Goal: Task Accomplishment & Management: Manage account settings

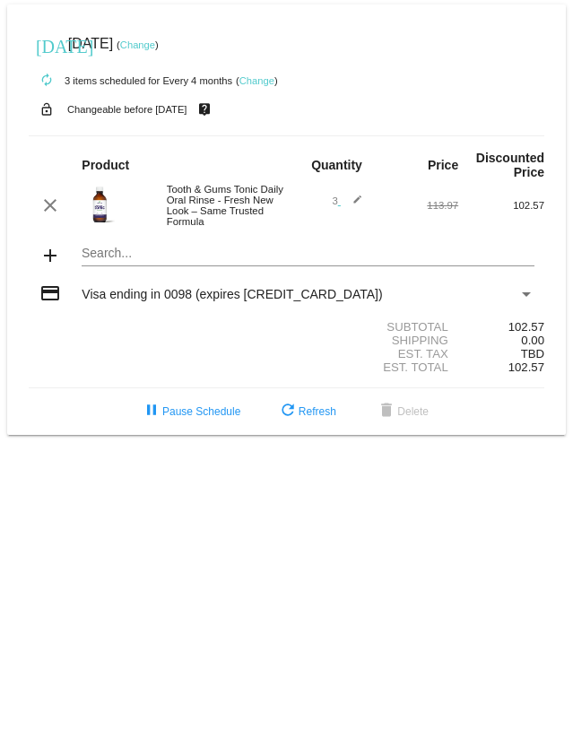
click at [46, 112] on mat-icon "lock_open" at bounding box center [47, 109] width 22 height 23
click at [155, 46] on link "Change" at bounding box center [137, 44] width 35 height 11
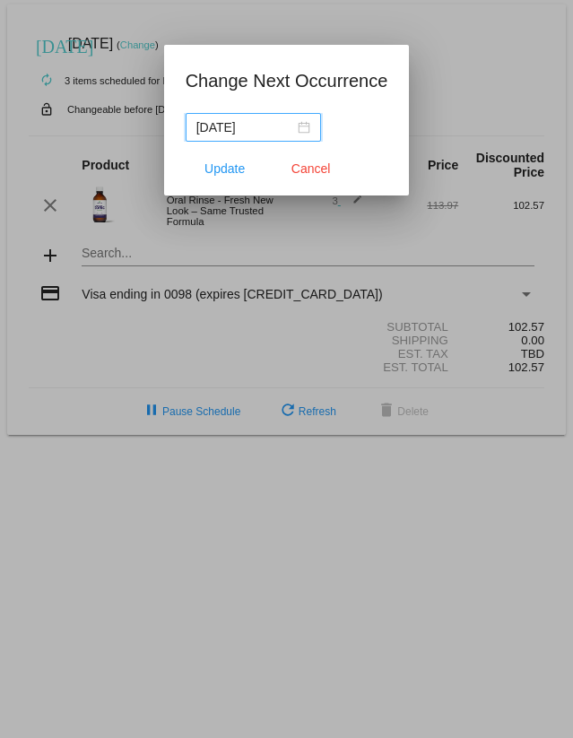
click at [221, 125] on input "[DATE]" at bounding box center [245, 127] width 98 height 20
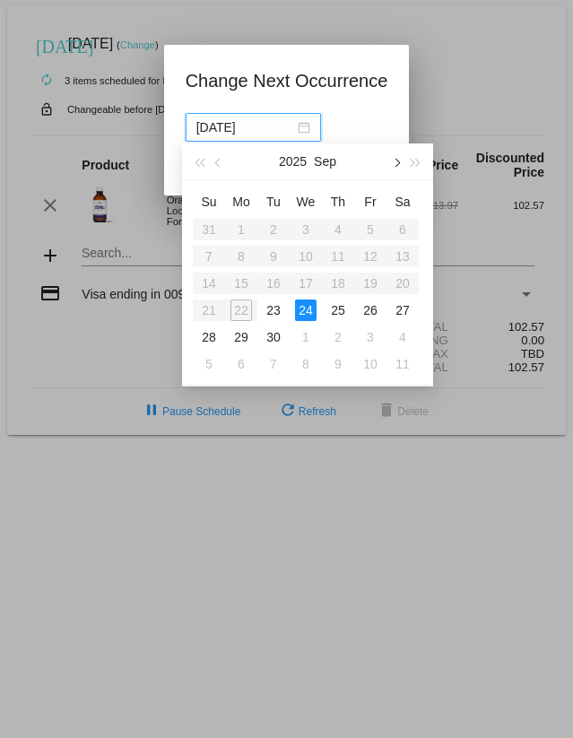
click at [398, 164] on span "button" at bounding box center [395, 163] width 9 height 9
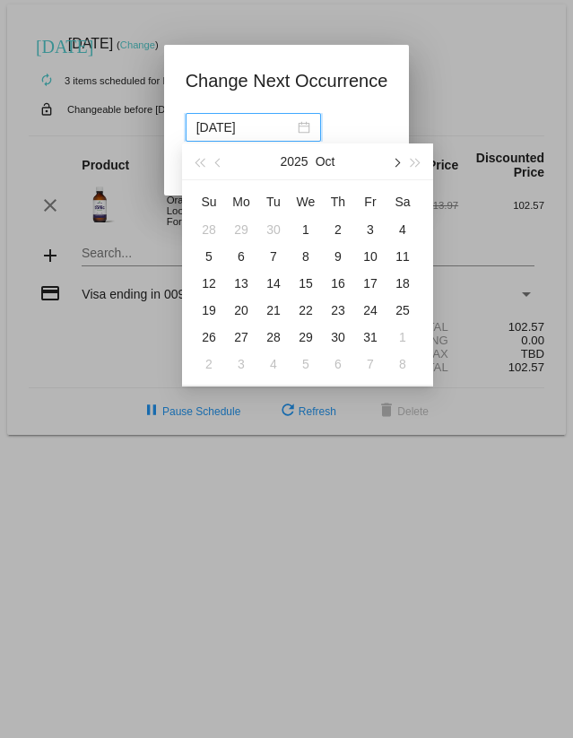
click at [398, 164] on span "button" at bounding box center [395, 163] width 9 height 9
click at [341, 281] on div "15" at bounding box center [338, 283] width 22 height 22
type input "[DATE]"
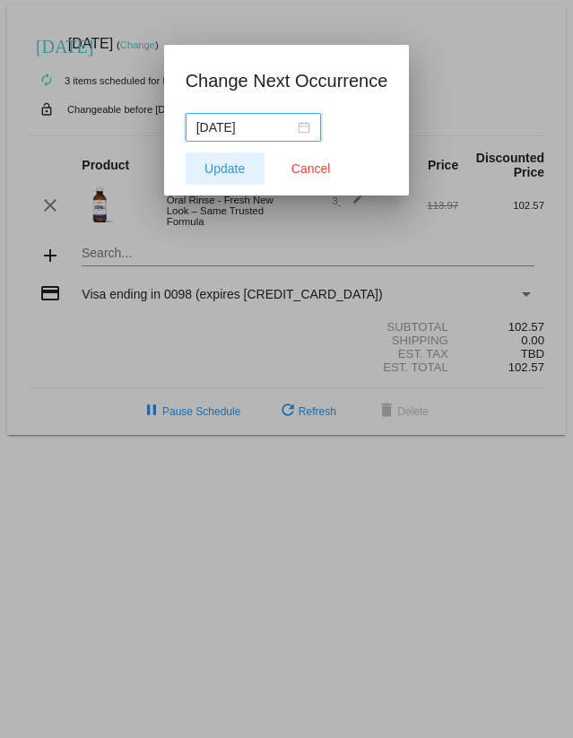
click at [222, 169] on span "Update" at bounding box center [224, 168] width 40 height 14
